Goal: Task Accomplishment & Management: Use online tool/utility

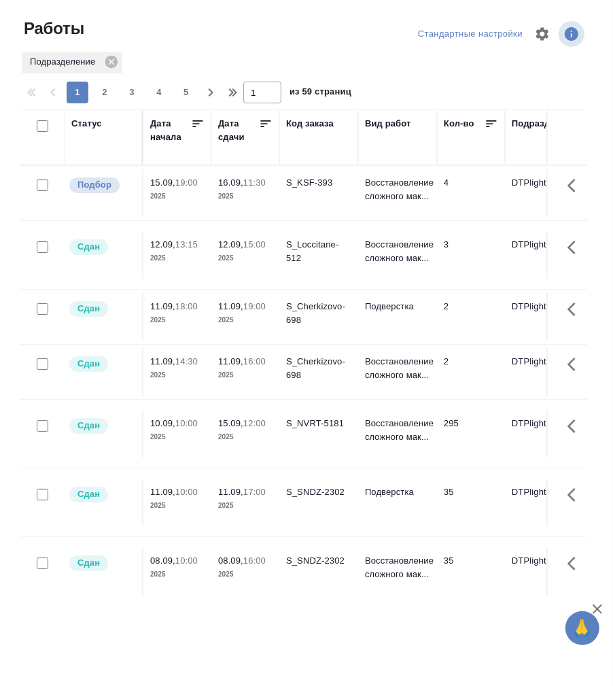
click at [86, 127] on div "Статус" at bounding box center [86, 124] width 31 height 14
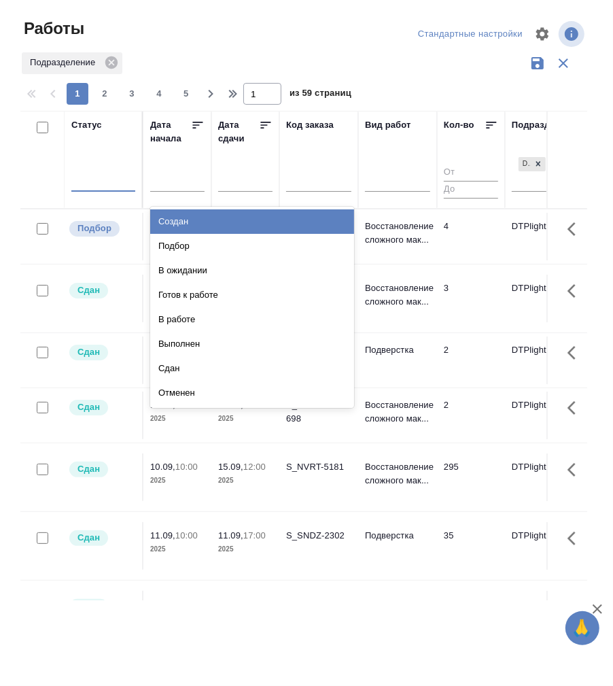
click at [90, 186] on div at bounding box center [103, 178] width 64 height 20
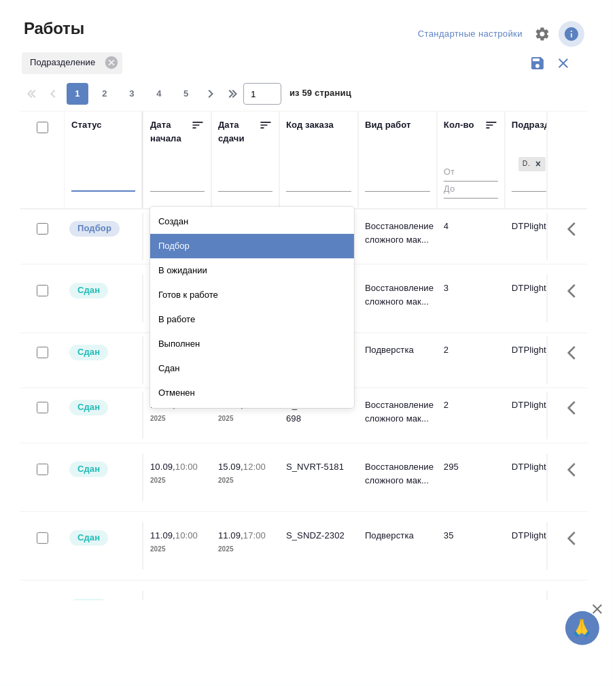
click at [178, 247] on div "Подбор" at bounding box center [252, 246] width 204 height 24
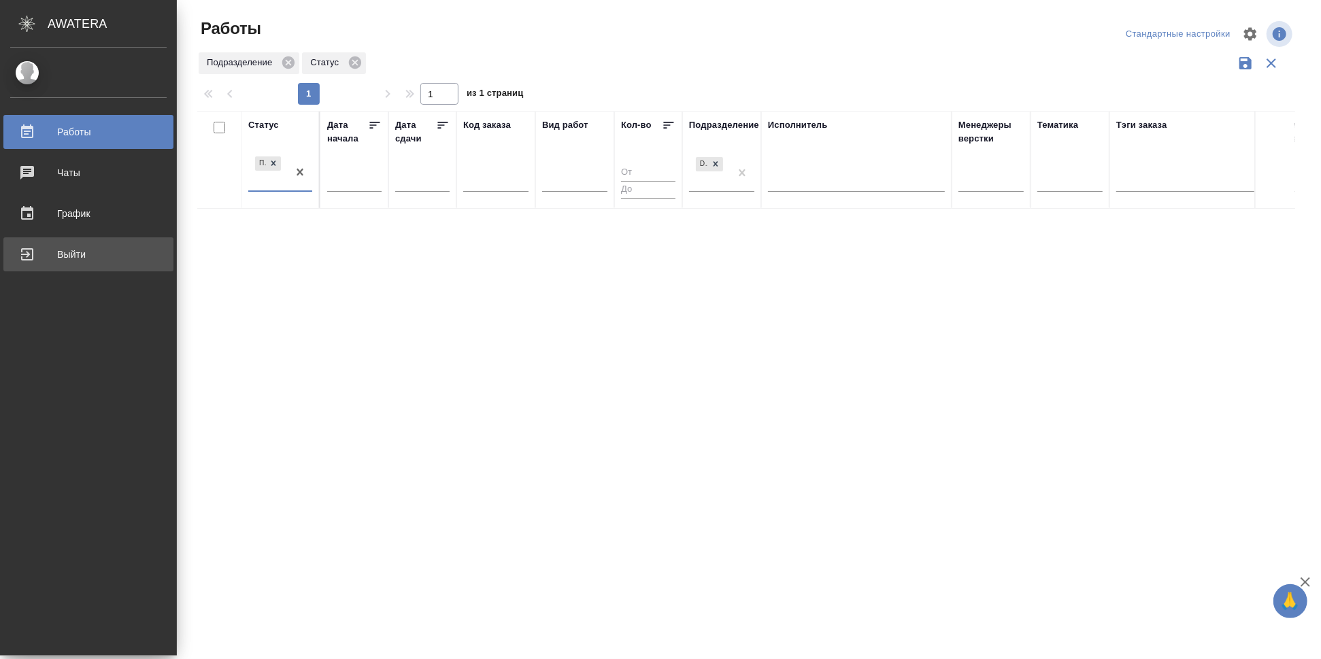
click at [43, 254] on div "Выйти" at bounding box center [88, 254] width 156 height 20
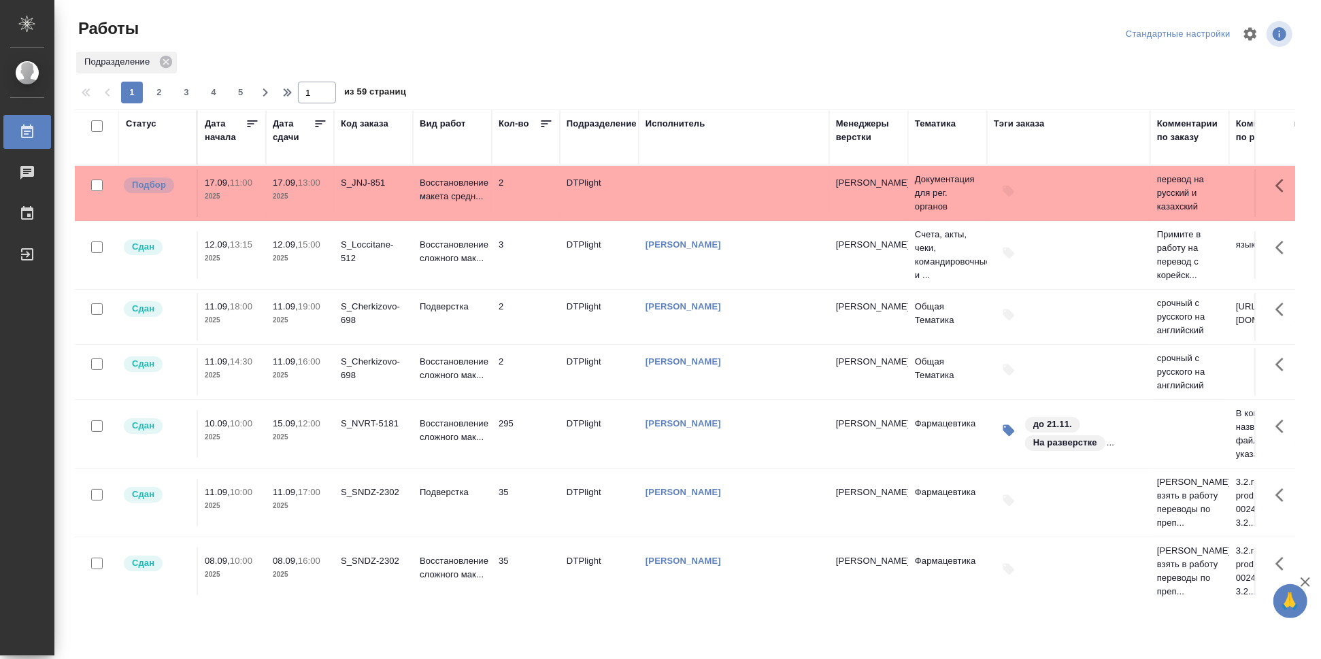
click at [152, 122] on div "Статус" at bounding box center [141, 124] width 31 height 14
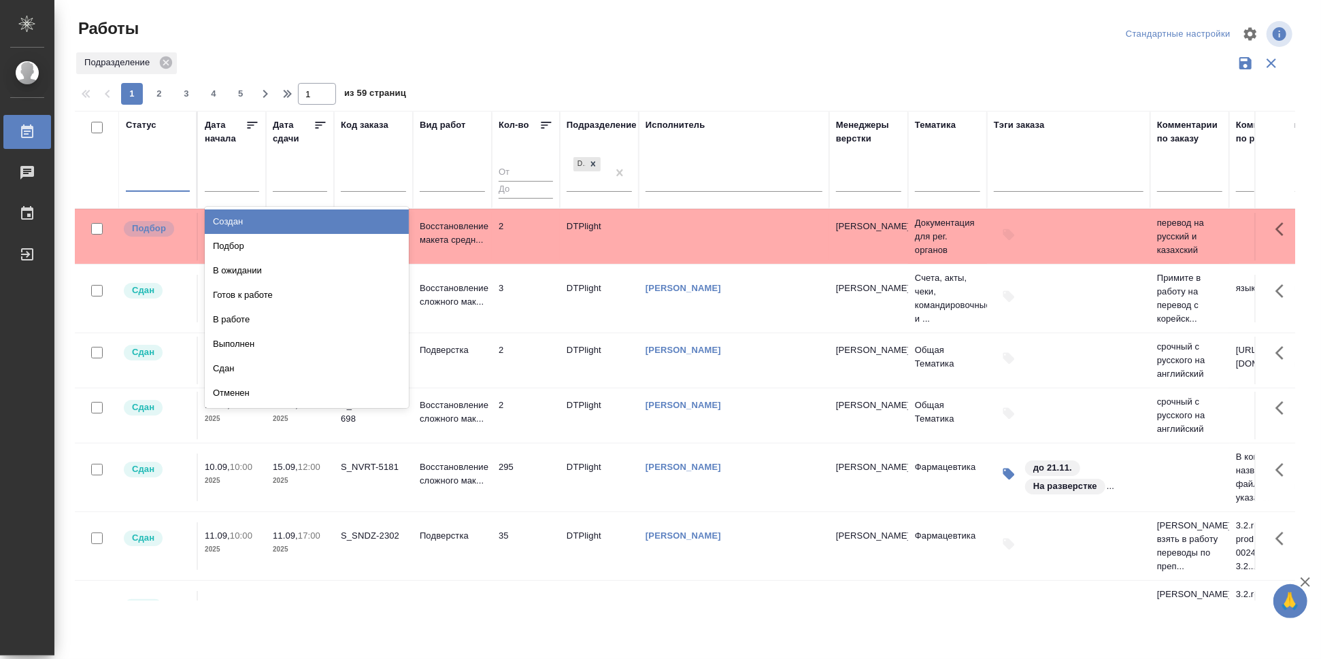
click at [148, 188] on div at bounding box center [158, 179] width 64 height 26
click at [242, 248] on div "Подбор" at bounding box center [307, 246] width 204 height 24
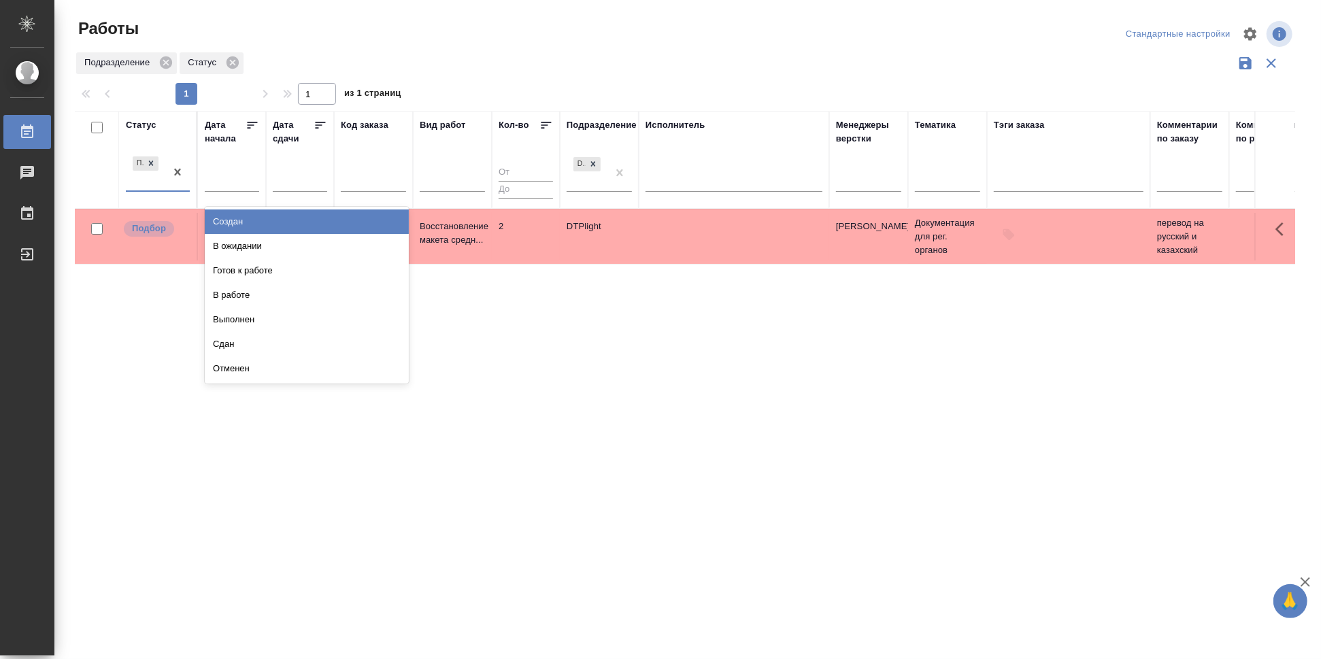
click at [154, 186] on div "Подбор" at bounding box center [145, 172] width 39 height 37
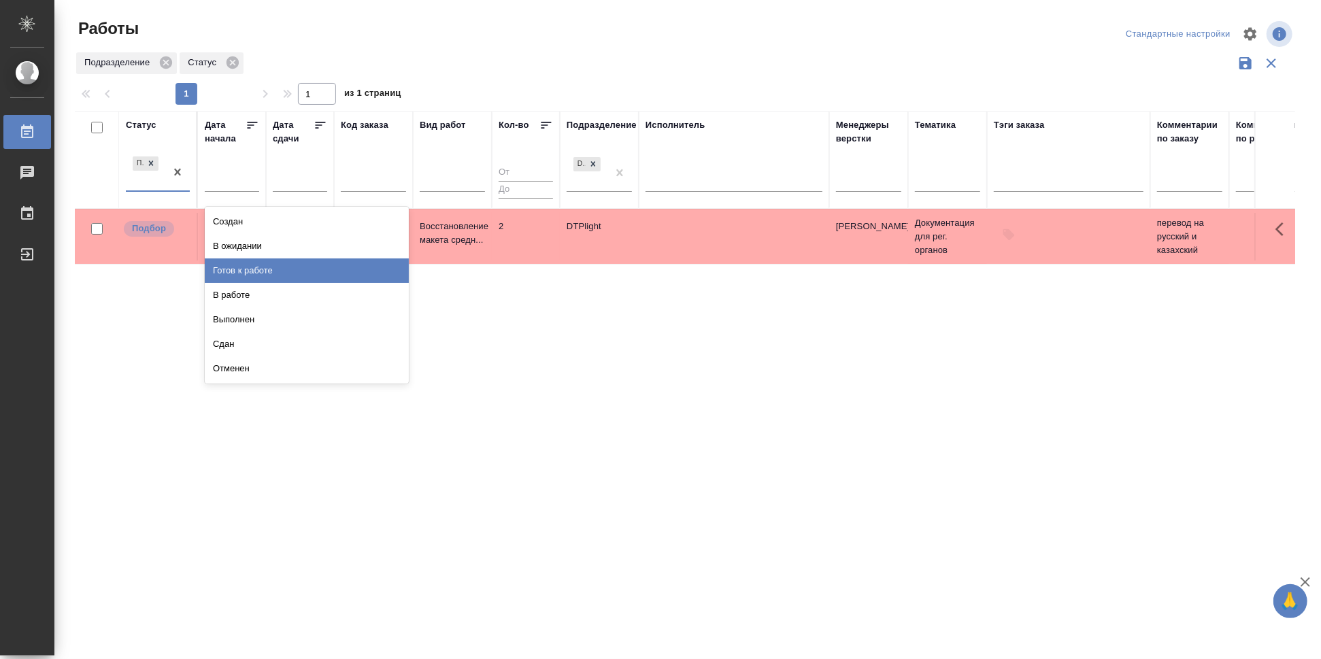
click at [241, 265] on div "Готов к работе" at bounding box center [307, 270] width 204 height 24
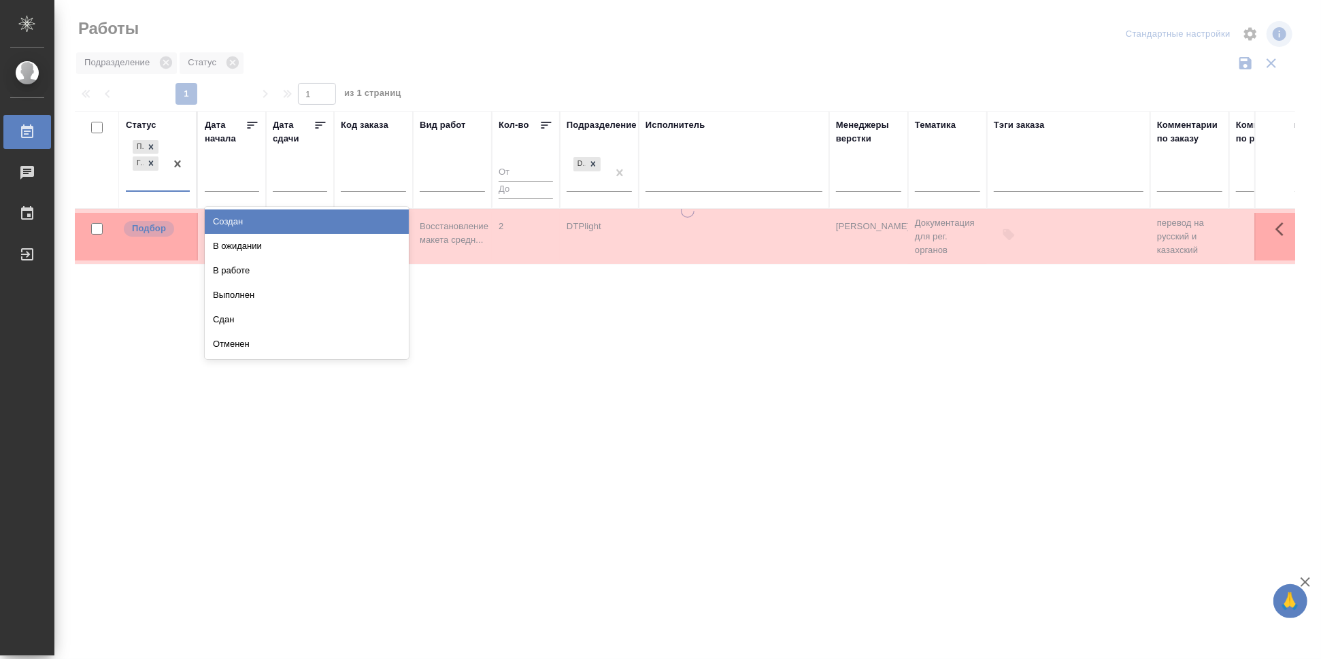
click at [156, 190] on div "Подбор Готов к работе" at bounding box center [145, 163] width 39 height 53
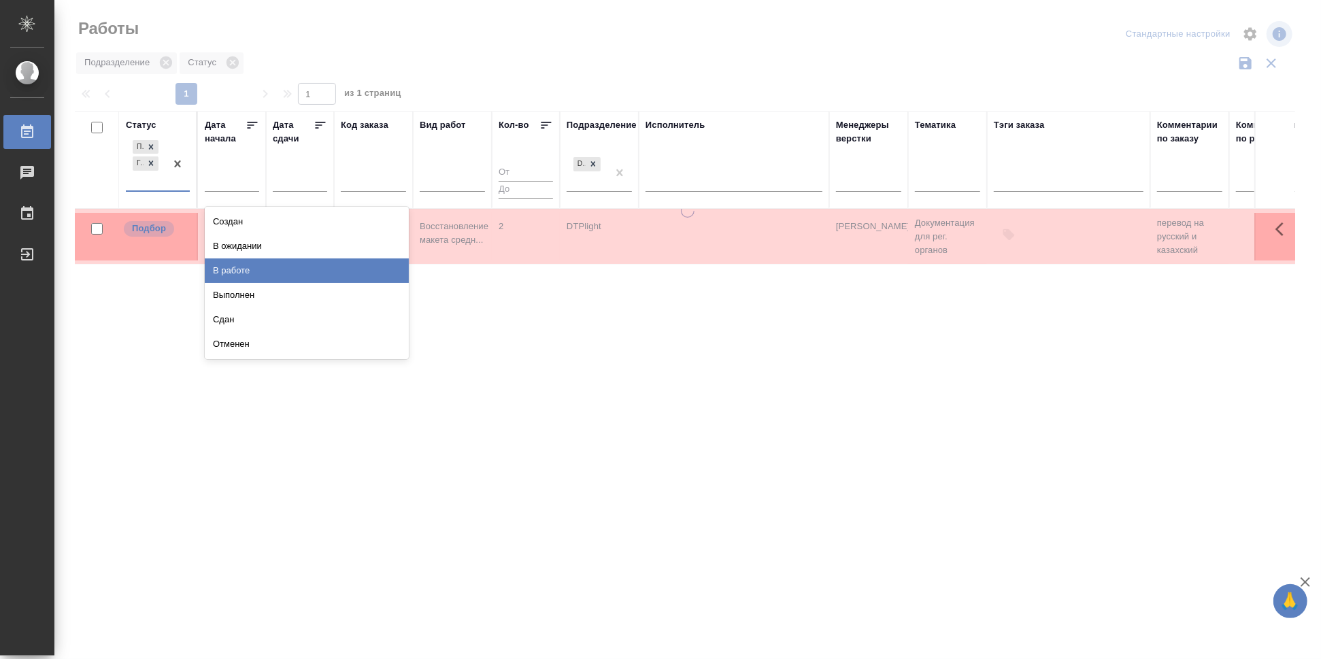
click at [239, 268] on div "В работе" at bounding box center [307, 270] width 204 height 24
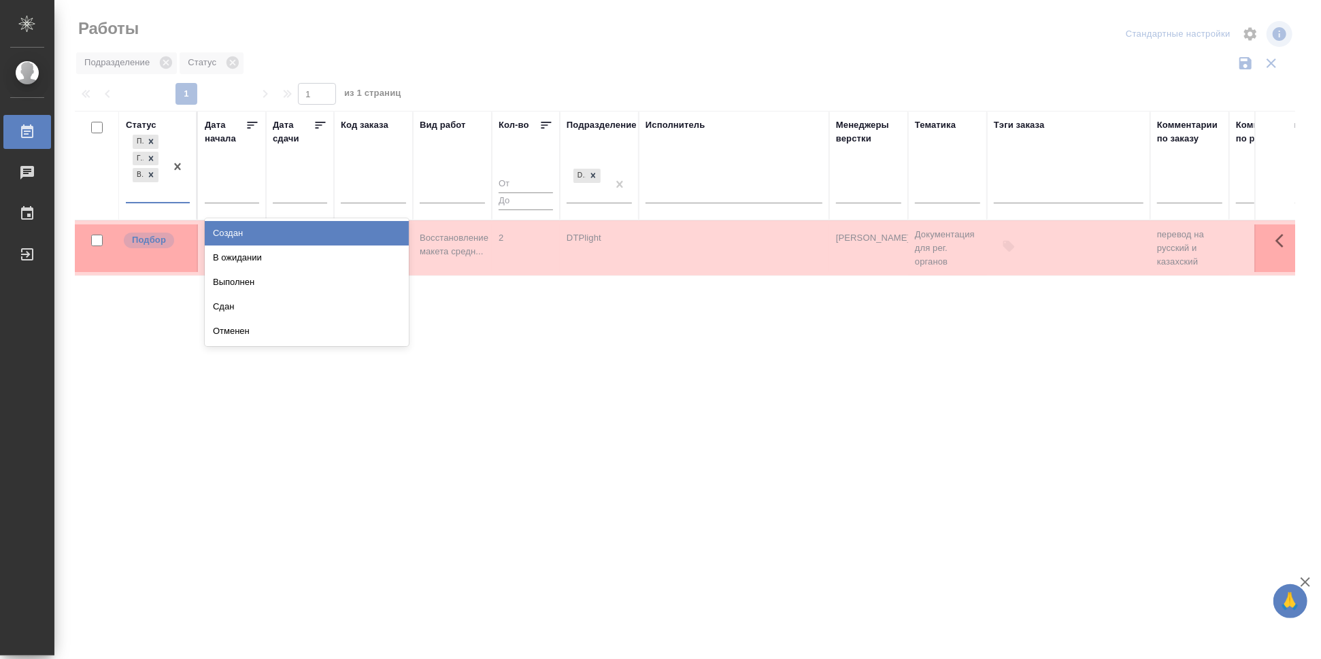
click at [158, 199] on div "Подбор Готов к работе В работе" at bounding box center [145, 167] width 39 height 70
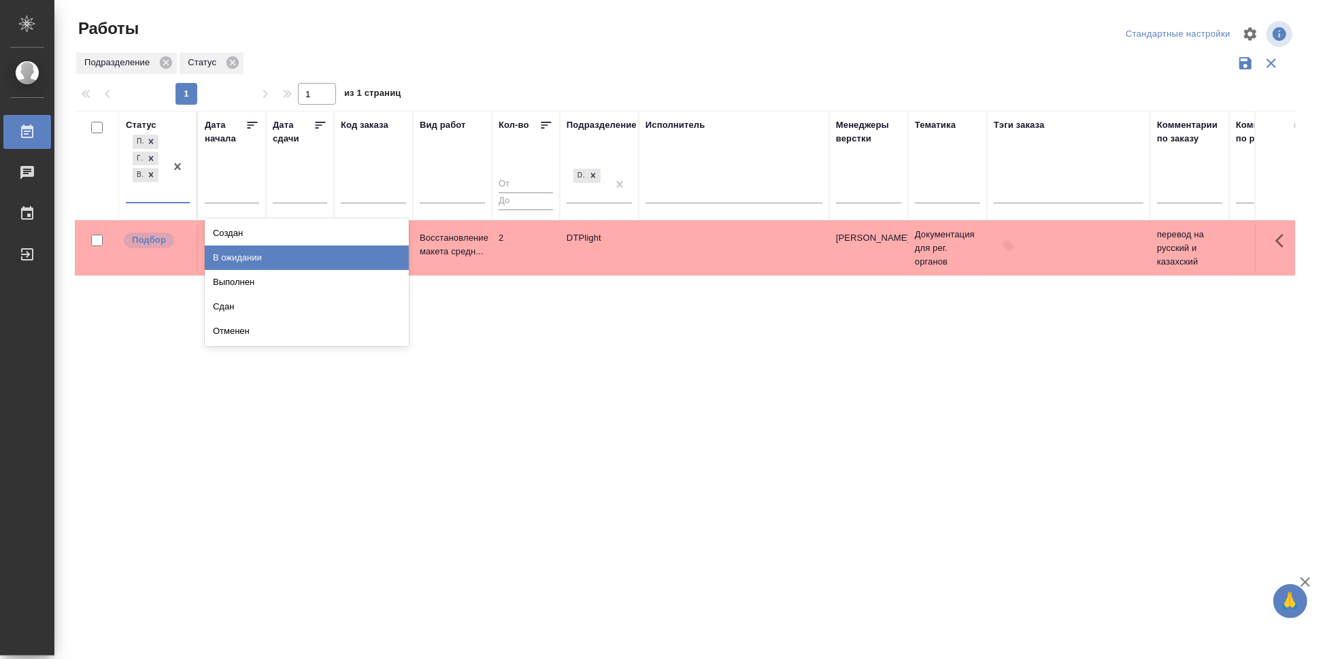
click at [258, 259] on div "В ожидании" at bounding box center [307, 258] width 204 height 24
